Goal: Information Seeking & Learning: Learn about a topic

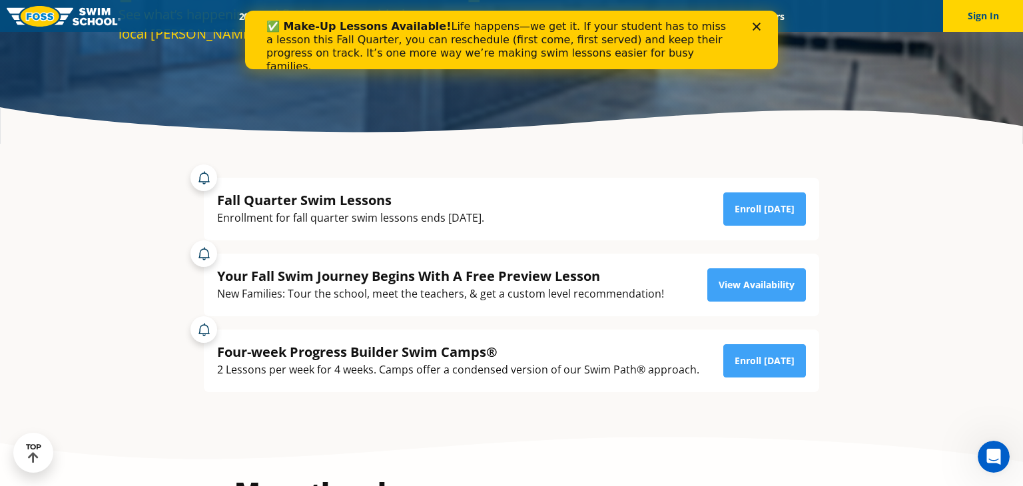
scroll to position [198, 0]
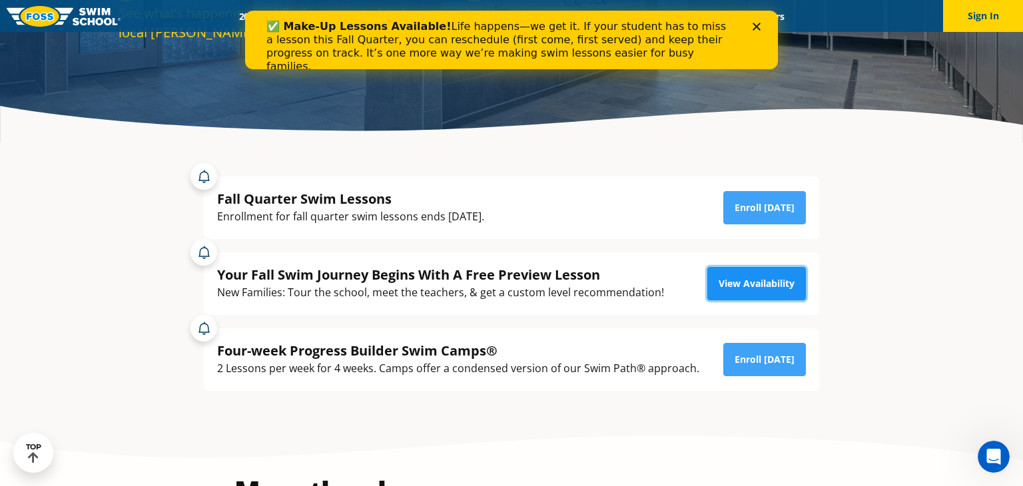
click at [759, 284] on link "View Availability" at bounding box center [756, 283] width 99 height 33
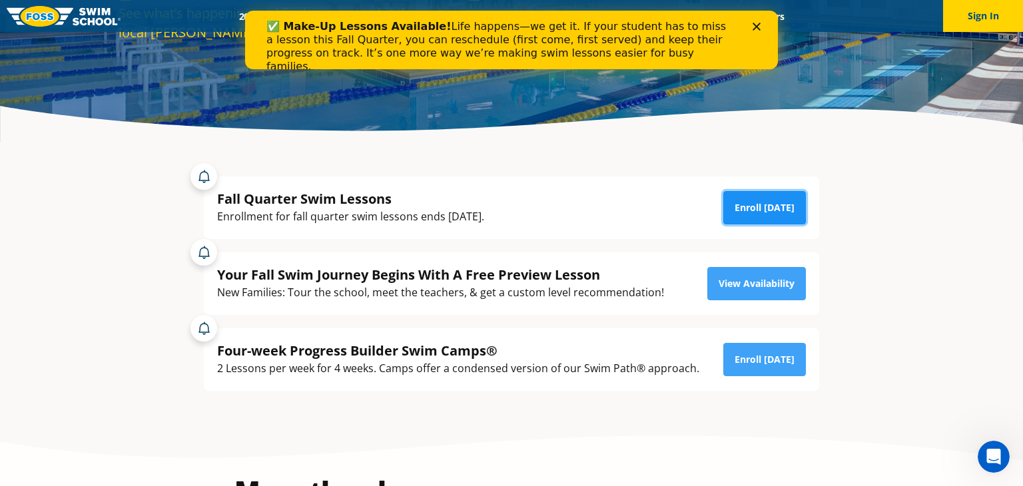
click at [778, 207] on link "Enroll [DATE]" at bounding box center [764, 207] width 83 height 33
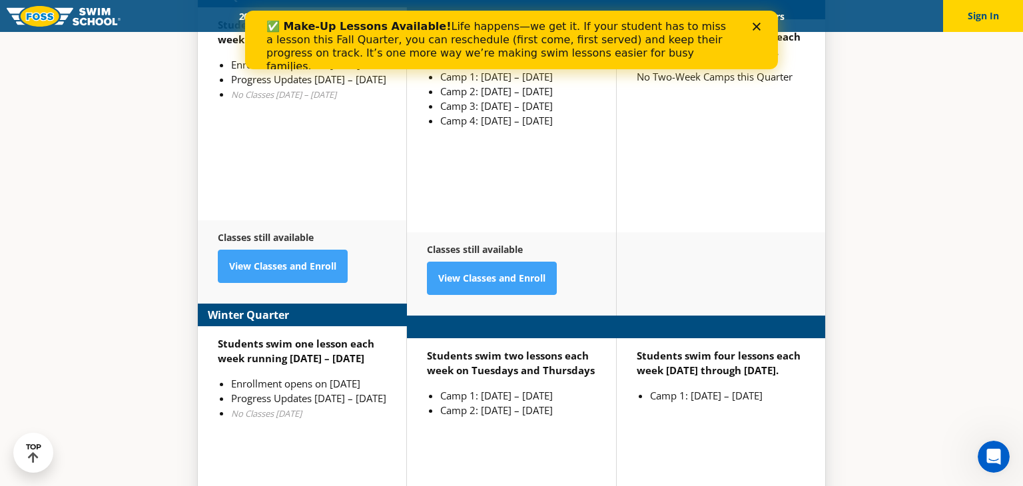
scroll to position [3195, 0]
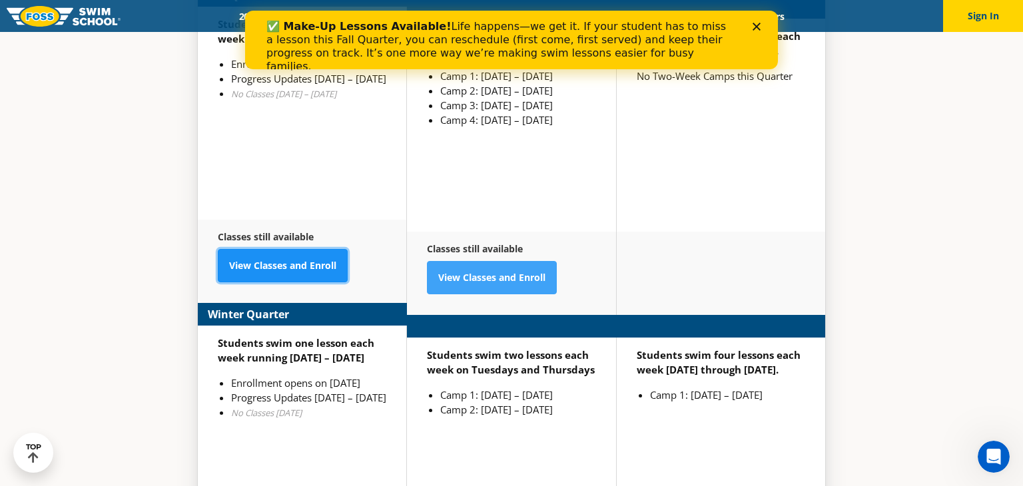
click at [280, 252] on link "View Classes and Enroll" at bounding box center [283, 265] width 130 height 33
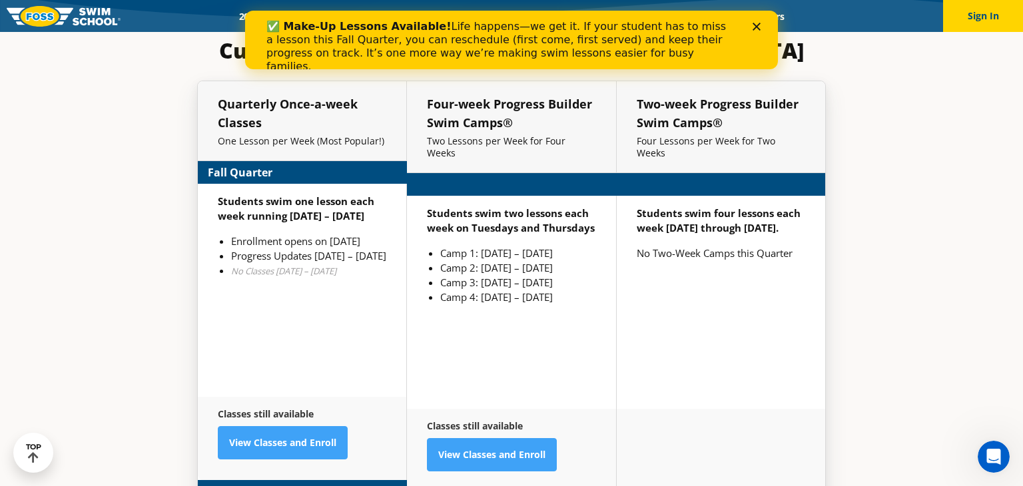
scroll to position [3073, 0]
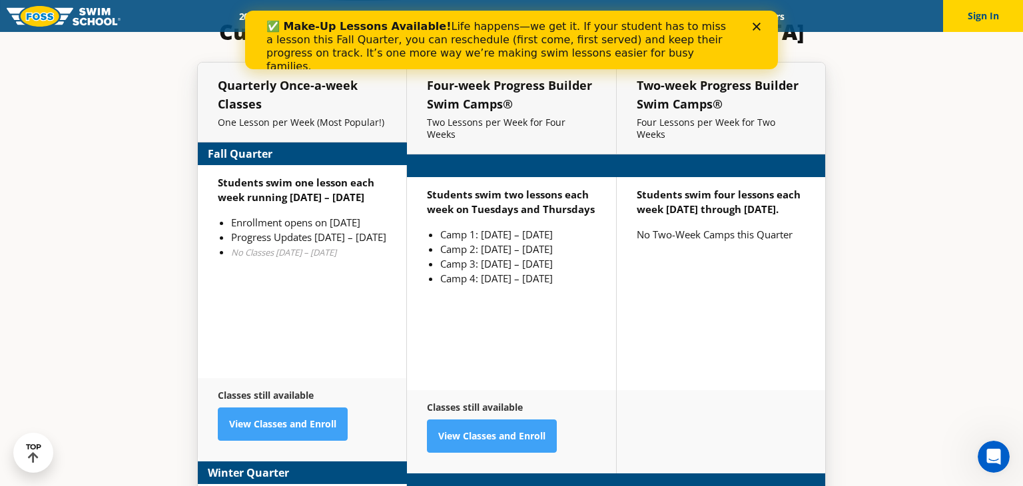
click at [264, 389] on strong "Classes still available" at bounding box center [266, 395] width 96 height 13
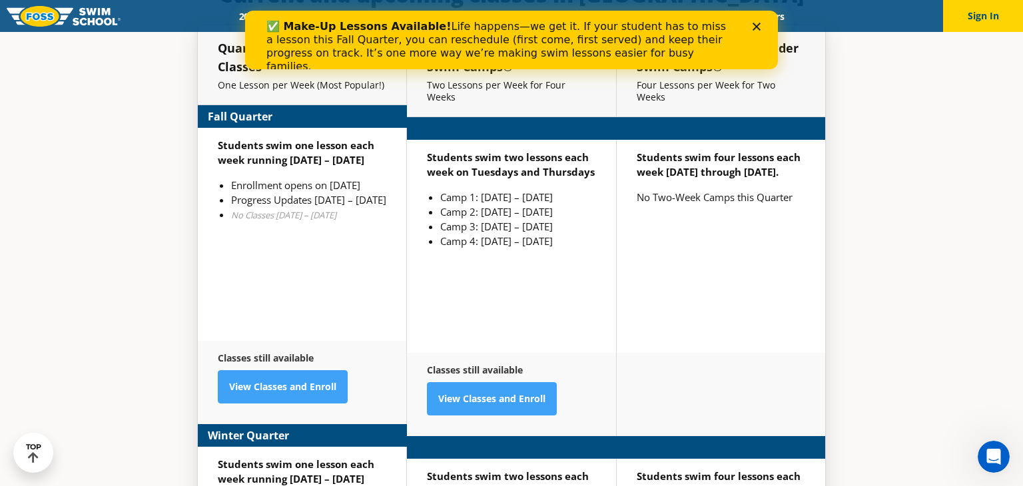
scroll to position [3055, 0]
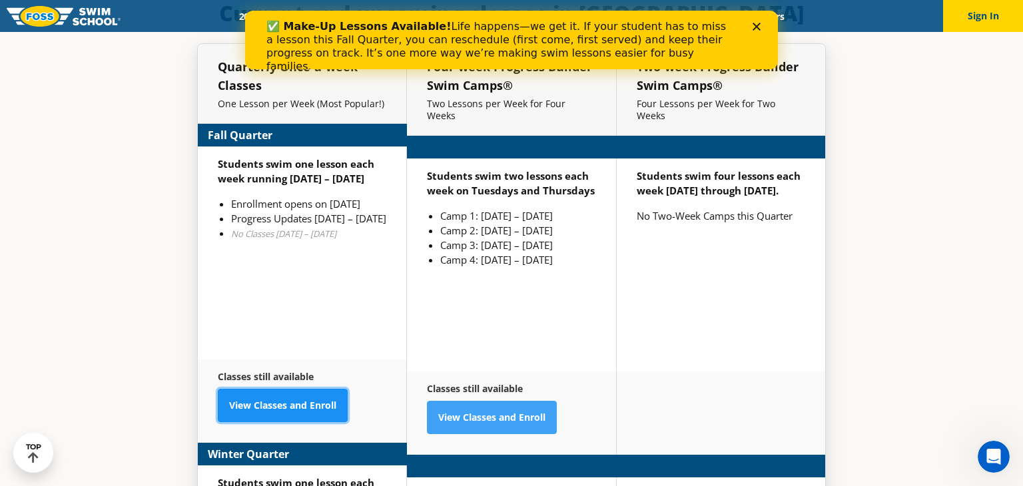
click at [283, 389] on link "View Classes and Enroll" at bounding box center [283, 405] width 130 height 33
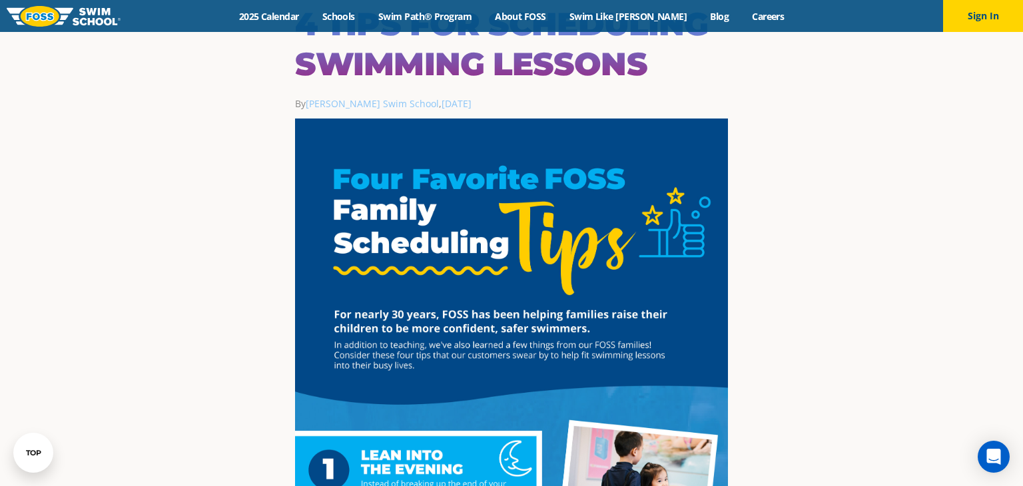
scroll to position [56, 0]
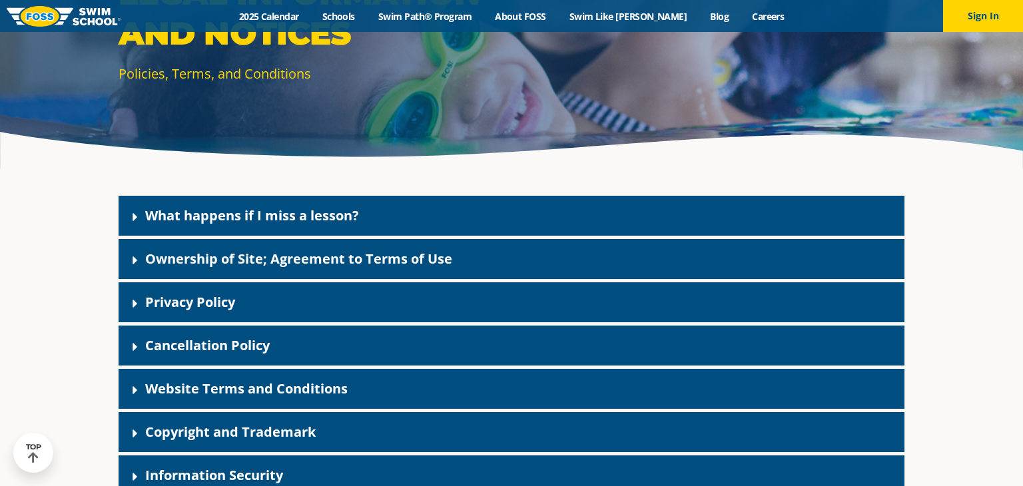
scroll to position [204, 0]
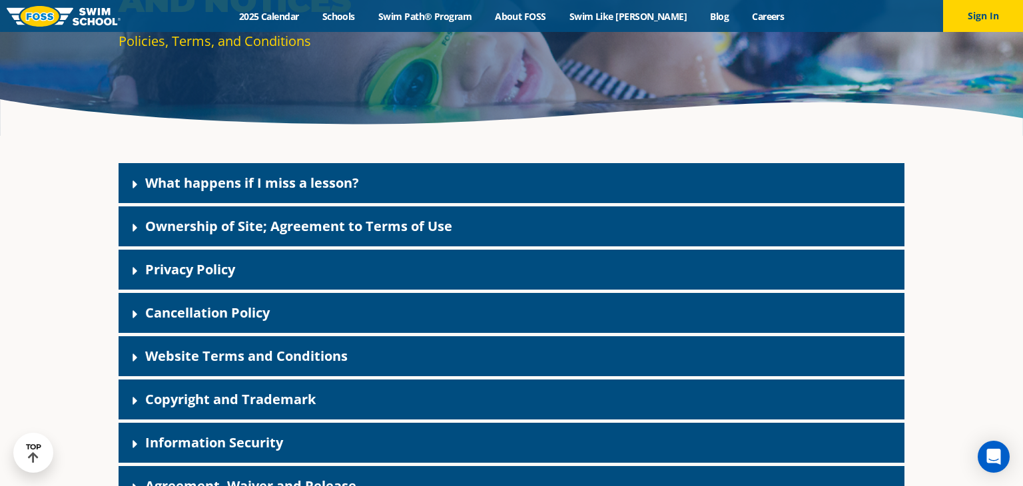
click at [187, 182] on link "What happens if I miss a lesson?" at bounding box center [252, 183] width 214 height 18
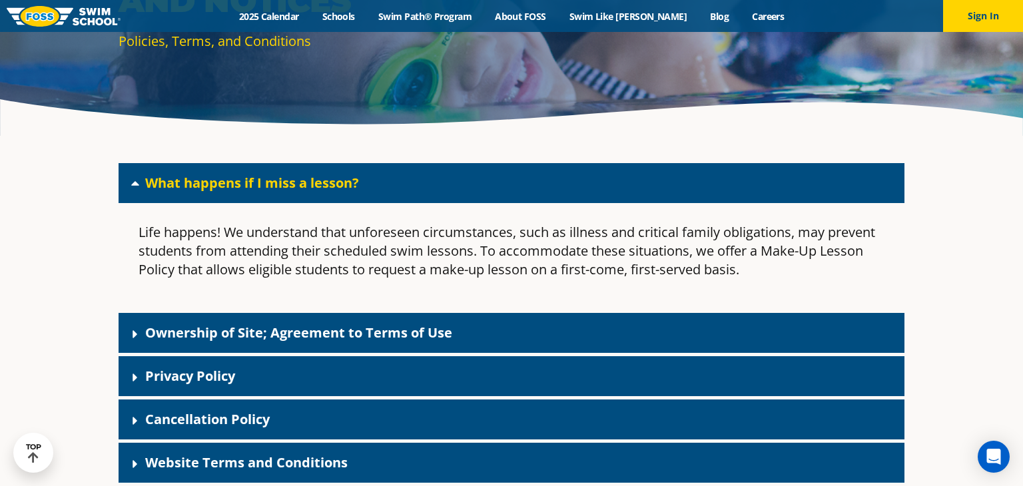
click at [188, 331] on link "Ownership of Site; Agreement to Terms of Use" at bounding box center [298, 333] width 307 height 18
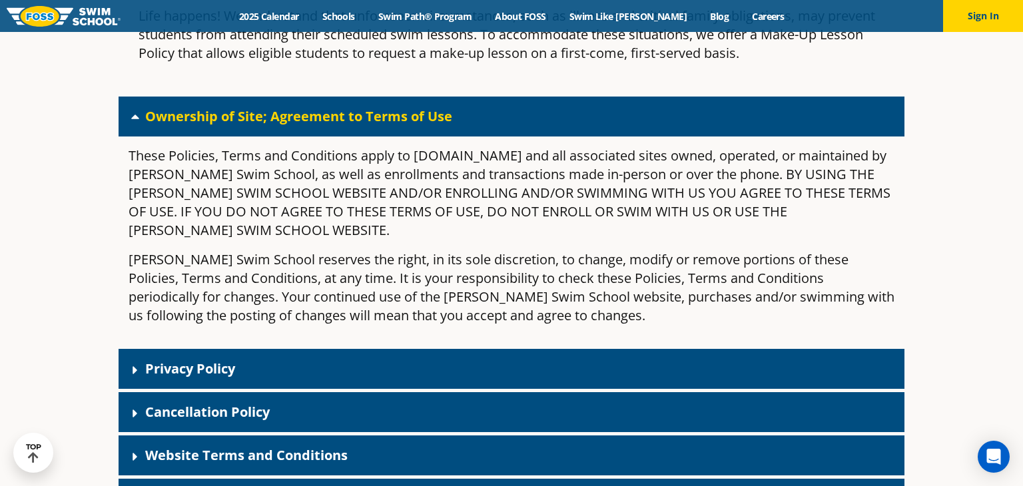
scroll to position [420, 0]
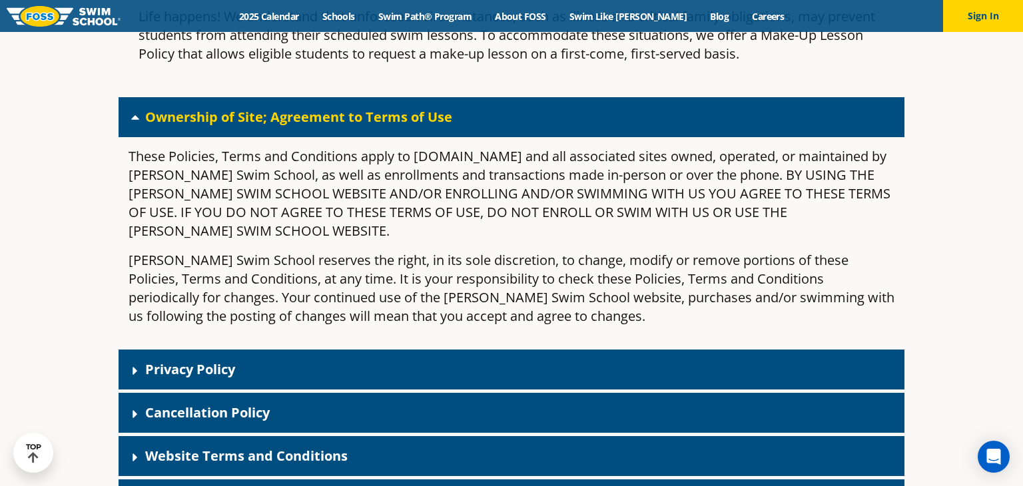
click at [869, 352] on div "Privacy Policy" at bounding box center [512, 370] width 786 height 40
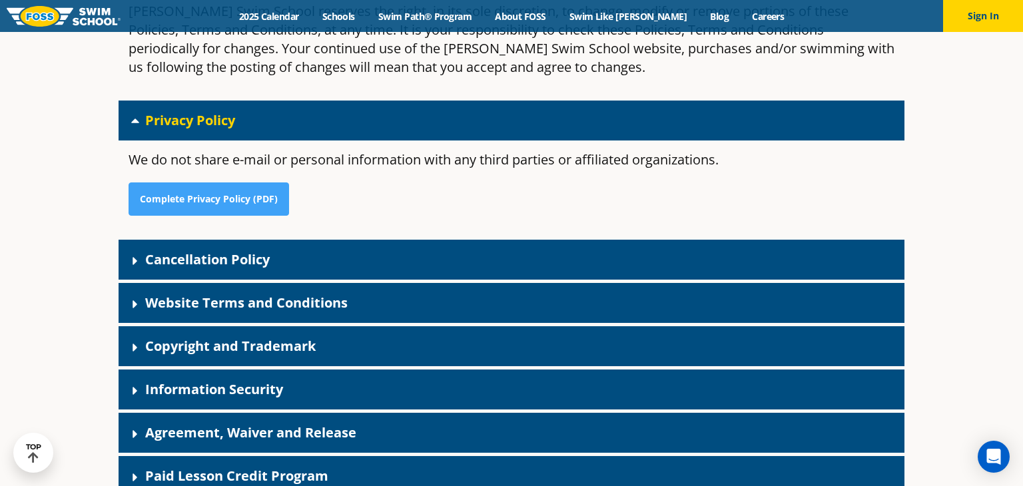
scroll to position [681, 0]
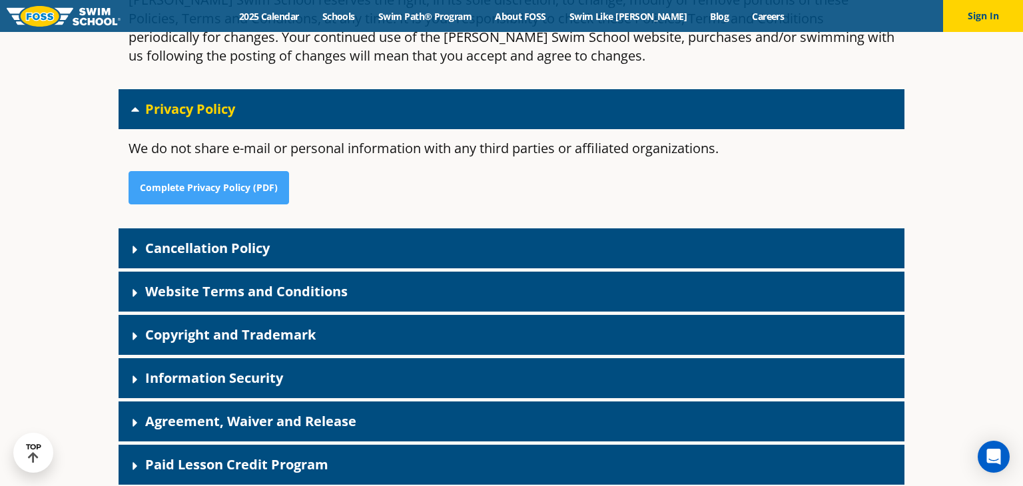
click at [750, 228] on div "Cancellation Policy" at bounding box center [512, 248] width 786 height 40
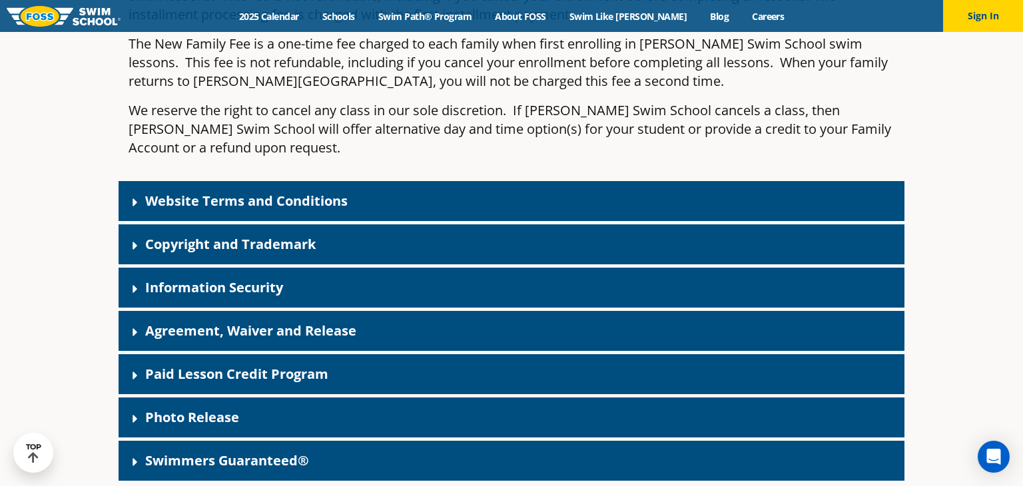
scroll to position [1420, 0]
click at [453, 441] on div "Swimmers Guaranteed®" at bounding box center [512, 461] width 786 height 40
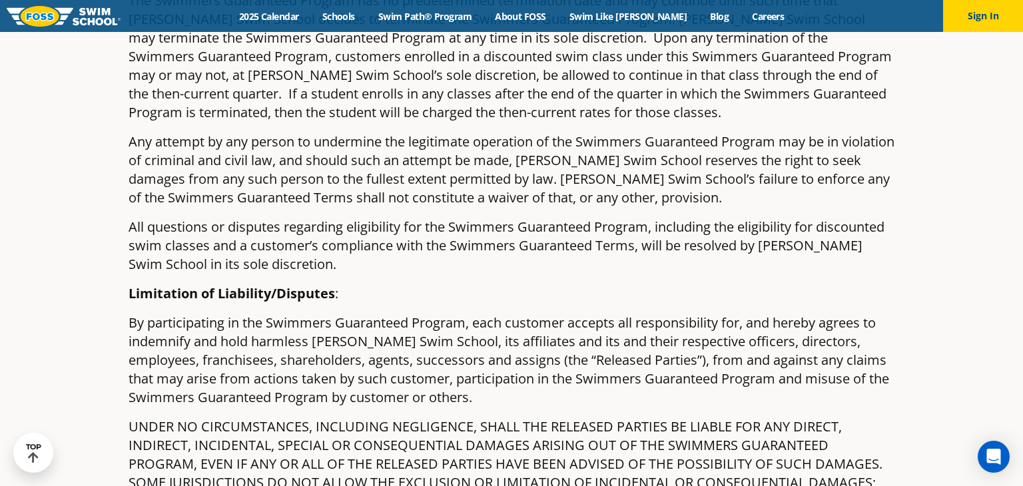
scroll to position [3202, 0]
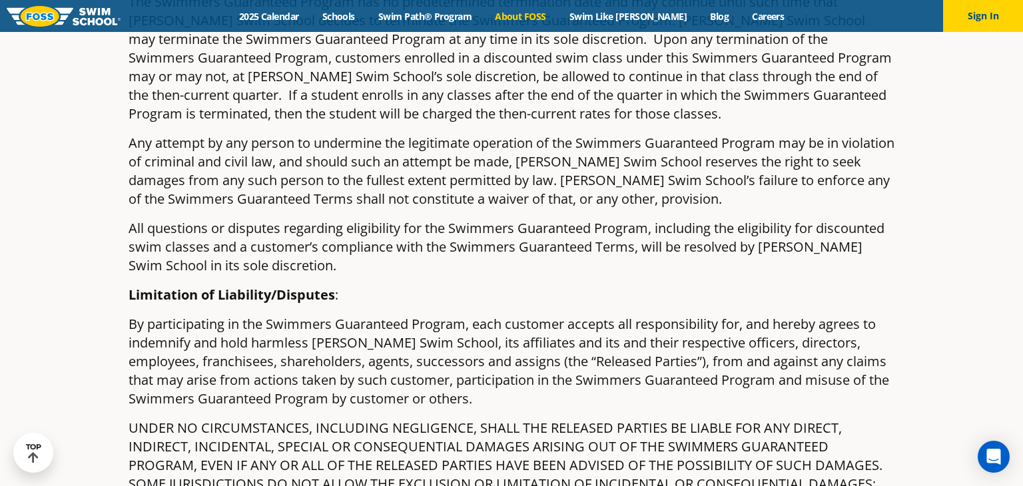
click at [524, 15] on link "About FOSS" at bounding box center [520, 16] width 75 height 13
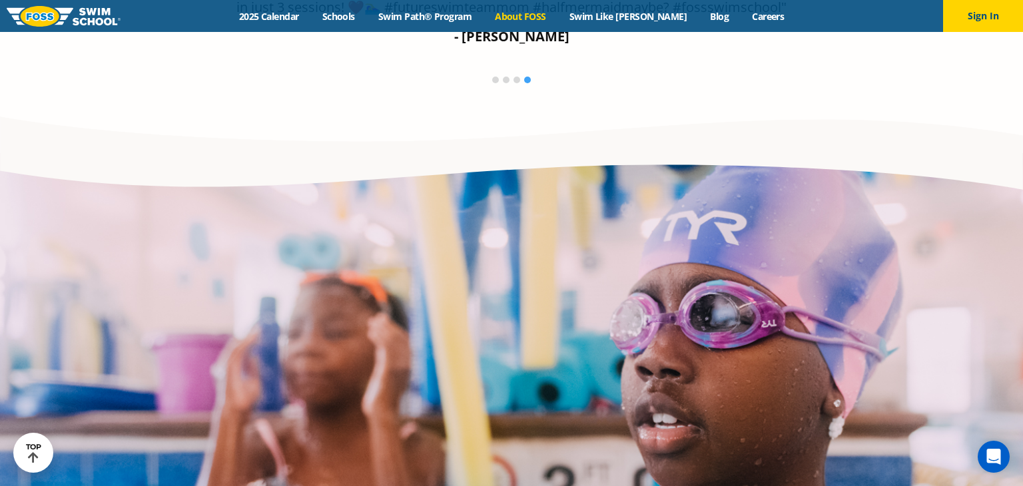
scroll to position [2391, 0]
click at [624, 17] on link "Swim Like [PERSON_NAME]" at bounding box center [627, 16] width 141 height 13
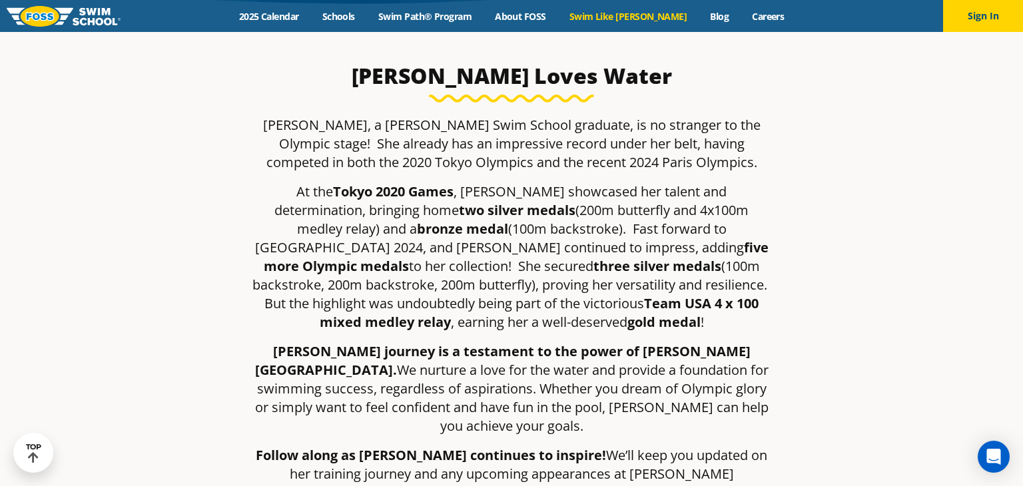
scroll to position [325, 0]
